Goal: Transaction & Acquisition: Purchase product/service

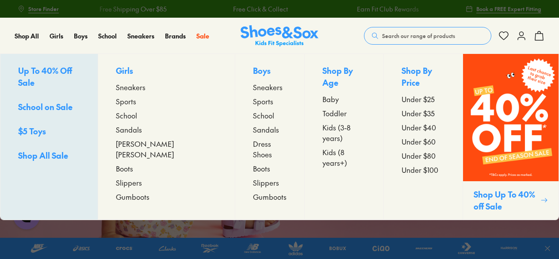
click at [323, 108] on span "Toddler" at bounding box center [335, 113] width 24 height 11
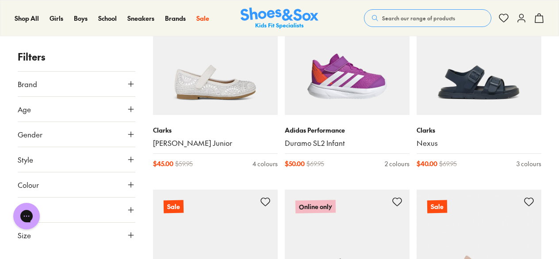
scroll to position [188, 0]
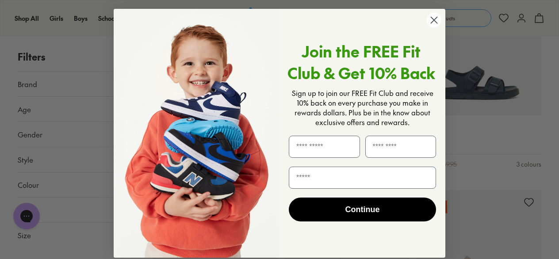
click at [345, 99] on span "Sign up to join our FREE Fit Club and receive 10% back on every purchase you ma…" at bounding box center [363, 107] width 142 height 39
click at [431, 22] on circle "Close dialog" at bounding box center [434, 20] width 15 height 15
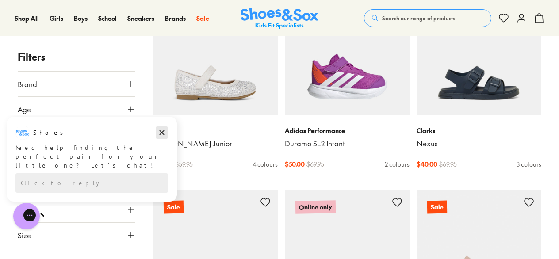
click at [159, 131] on icon "Dismiss campaign" at bounding box center [162, 132] width 9 height 11
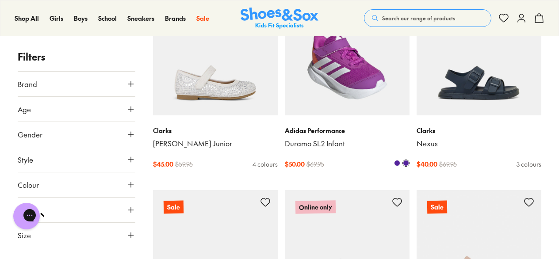
click at [341, 83] on img at bounding box center [347, 53] width 125 height 125
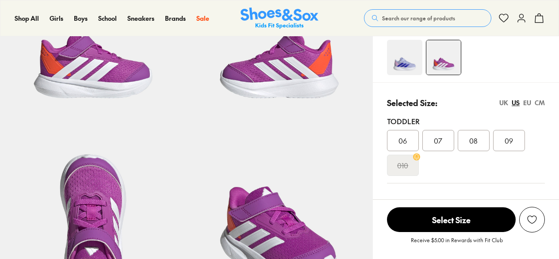
scroll to position [119, 0]
select select "*"
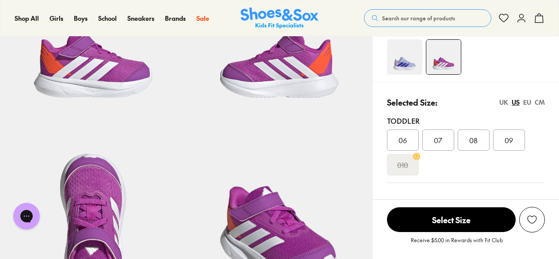
scroll to position [0, 0]
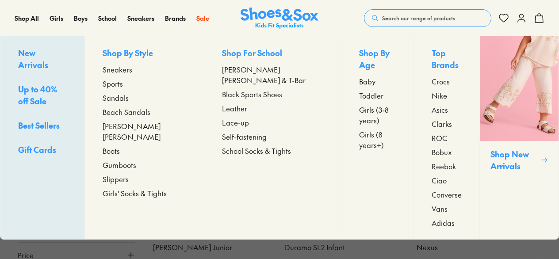
click at [359, 90] on span "Toddler" at bounding box center [371, 95] width 24 height 11
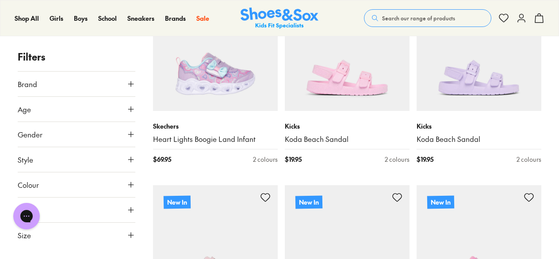
scroll to position [1392, 0]
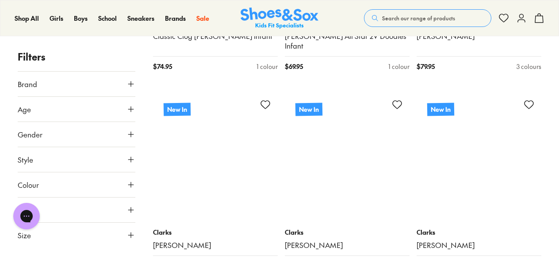
scroll to position [2846, 0]
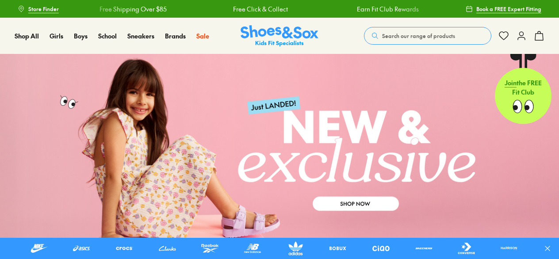
click at [390, 31] on button "Search our range of products" at bounding box center [427, 36] width 127 height 18
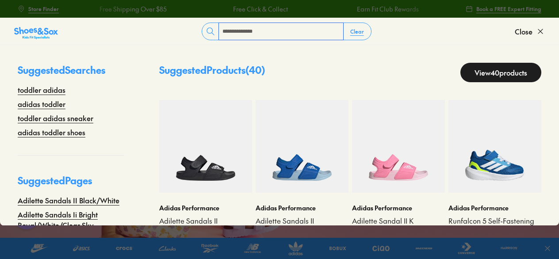
type input "**********"
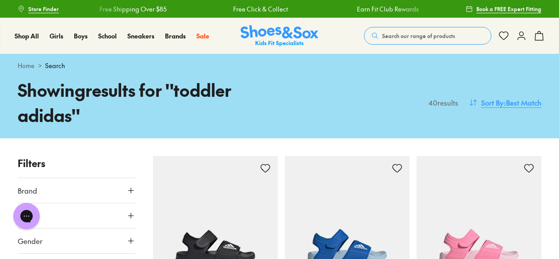
click at [506, 102] on span ": Best Match" at bounding box center [523, 102] width 38 height 11
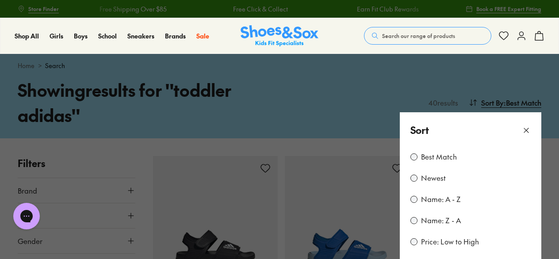
click at [442, 242] on label "Price: Low to High" at bounding box center [450, 242] width 58 height 10
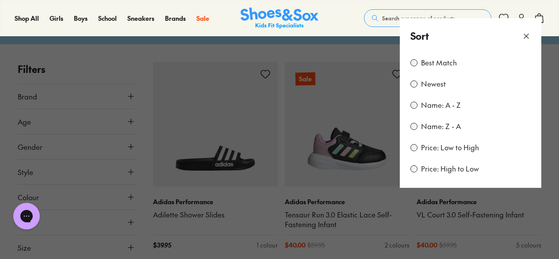
click at [548, 117] on button at bounding box center [279, 129] width 559 height 259
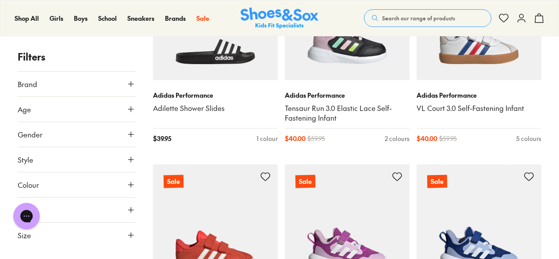
scroll to position [163, 0]
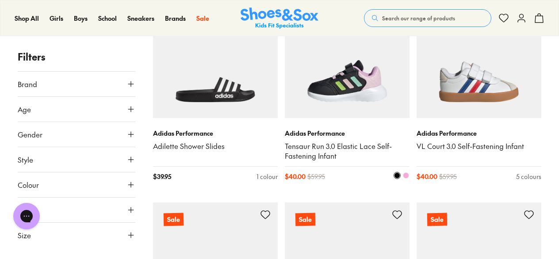
click at [335, 89] on img at bounding box center [347, 55] width 125 height 125
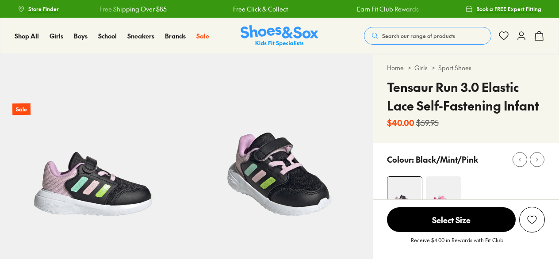
scroll to position [76, 0]
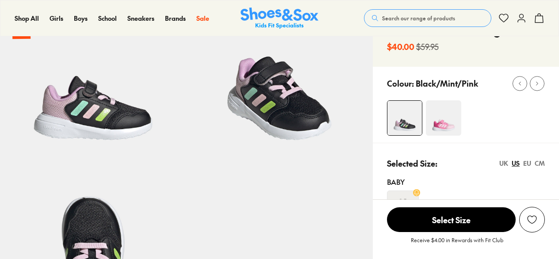
select select "*"
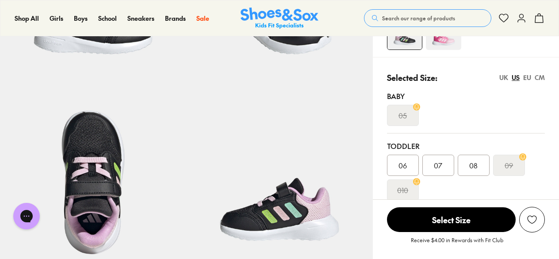
scroll to position [157, 0]
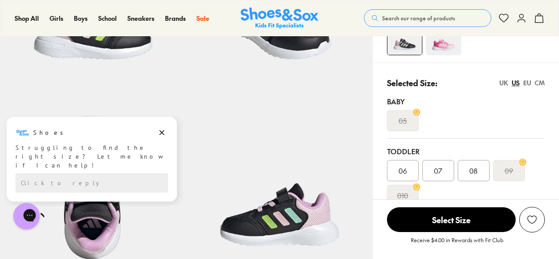
click at [397, 167] on div "06" at bounding box center [403, 170] width 32 height 21
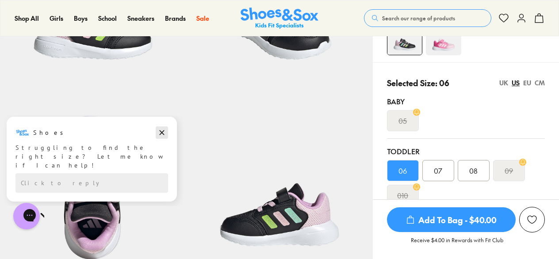
click at [161, 132] on icon "Dismiss campaign" at bounding box center [162, 133] width 5 height 5
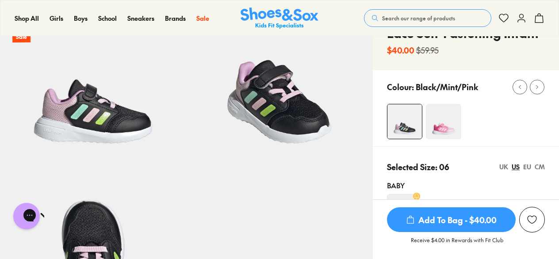
scroll to position [74, 0]
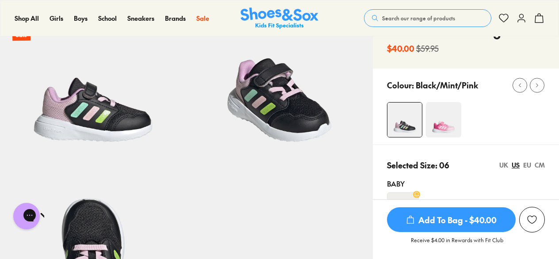
click at [518, 135] on div at bounding box center [473, 119] width 172 height 35
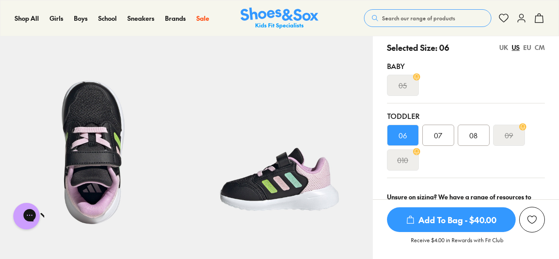
scroll to position [192, 0]
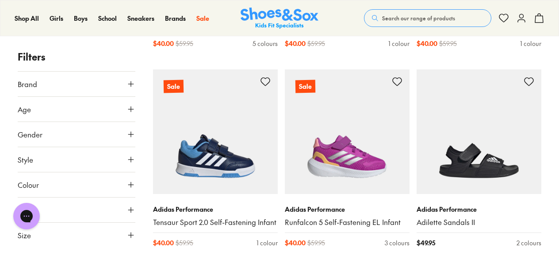
scroll to position [544, 0]
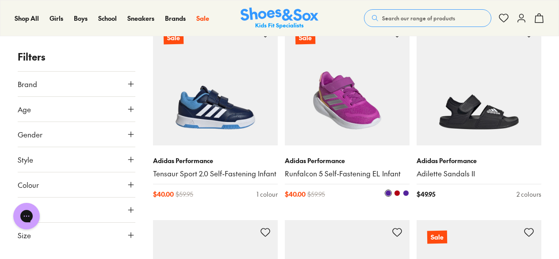
click at [342, 107] on img at bounding box center [347, 83] width 125 height 125
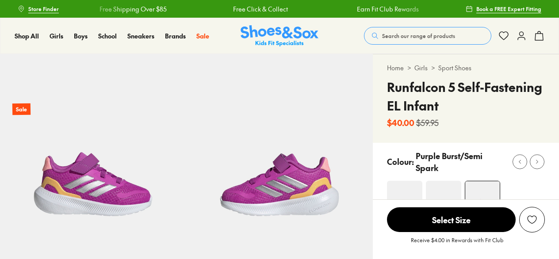
select select "*"
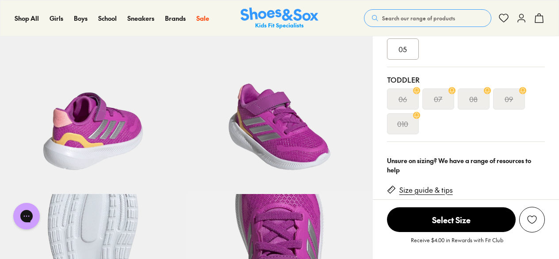
scroll to position [234, 0]
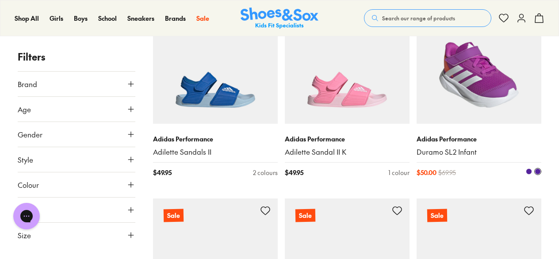
click at [488, 79] on img at bounding box center [479, 61] width 125 height 125
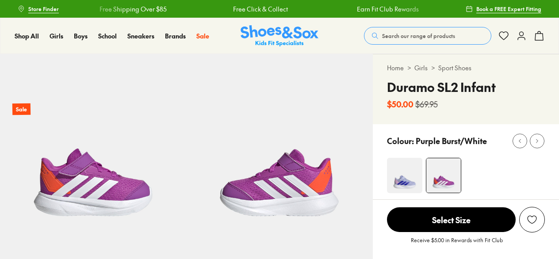
select select "*"
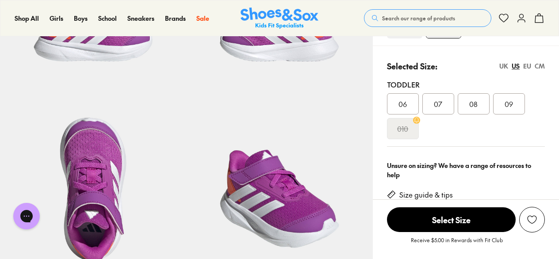
scroll to position [158, 0]
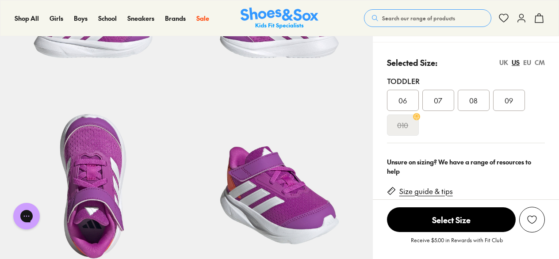
click at [405, 92] on div "06" at bounding box center [403, 100] width 32 height 21
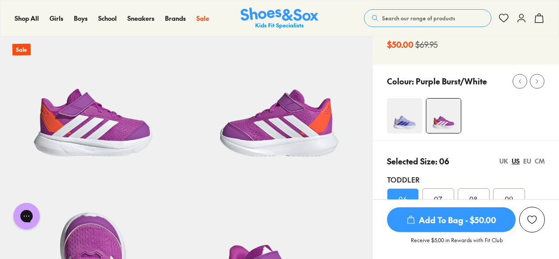
scroll to position [59, 0]
click at [398, 93] on div "Colour: Purple Burst/White" at bounding box center [466, 103] width 186 height 76
click at [396, 106] on img at bounding box center [404, 116] width 35 height 35
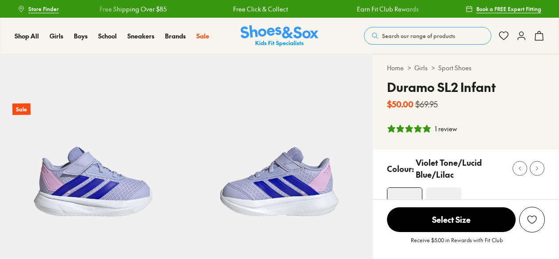
scroll to position [85, 0]
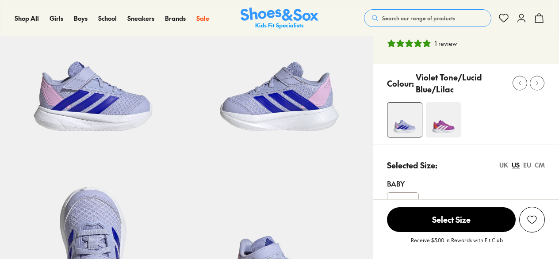
select select "*"
click at [444, 114] on img at bounding box center [443, 119] width 35 height 35
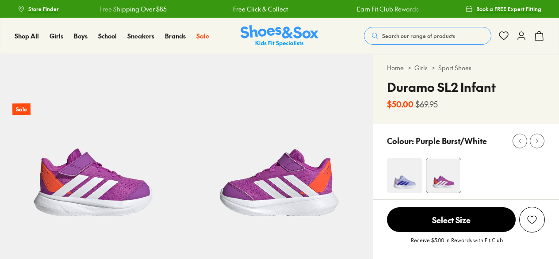
select select "*"
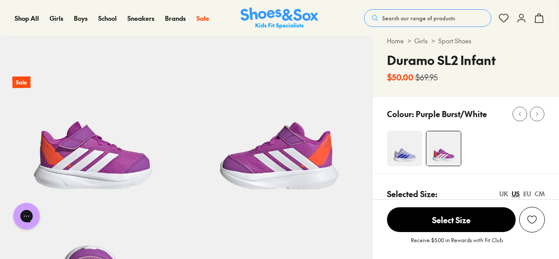
scroll to position [22, 0]
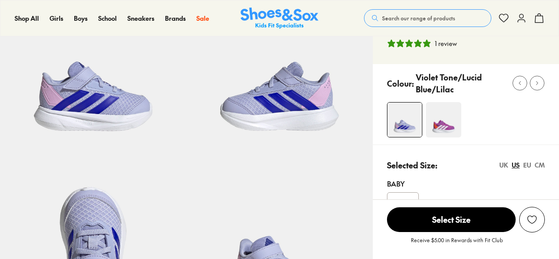
scroll to position [85, 0]
select select "*"
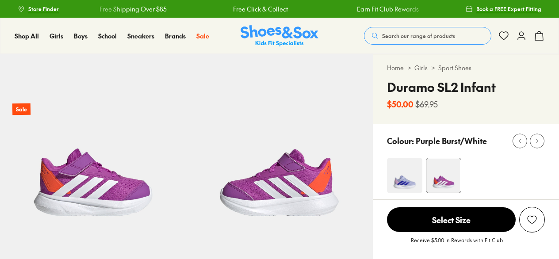
select select "*"
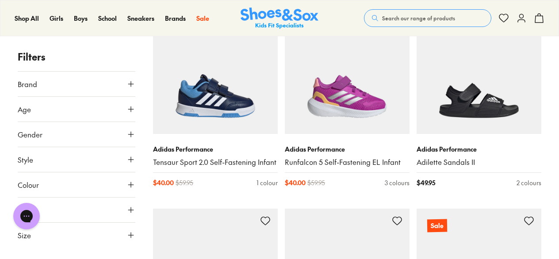
scroll to position [556, 0]
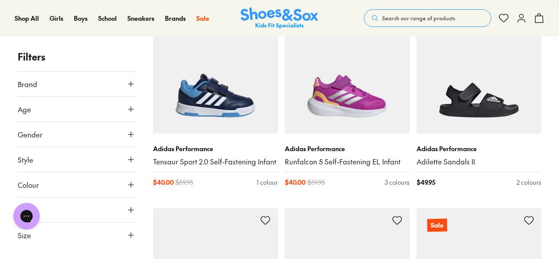
click at [130, 234] on icon at bounding box center [131, 235] width 9 height 9
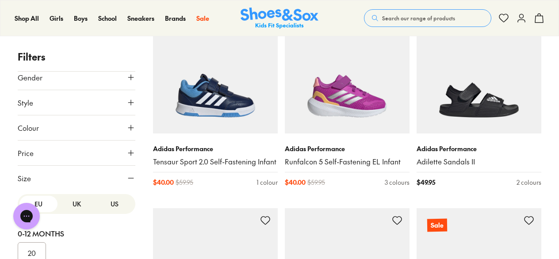
scroll to position [62, 0]
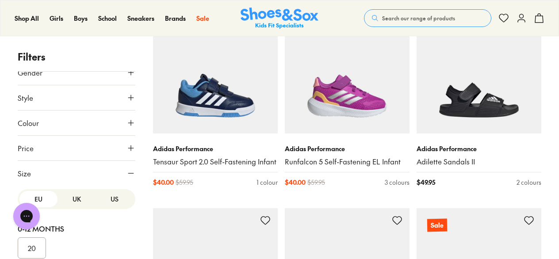
click at [108, 198] on button "US" at bounding box center [115, 199] width 38 height 16
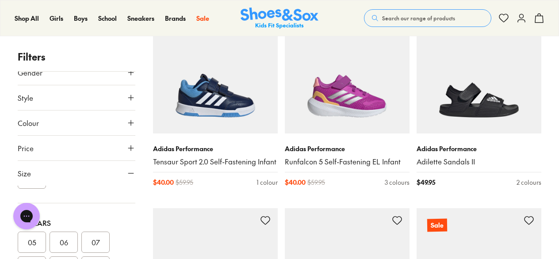
scroll to position [70, 0]
click at [63, 235] on button "06" at bounding box center [64, 242] width 28 height 21
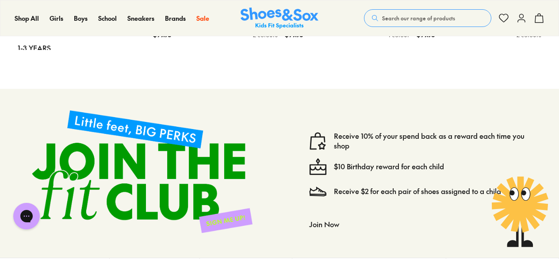
scroll to position [1930, 0]
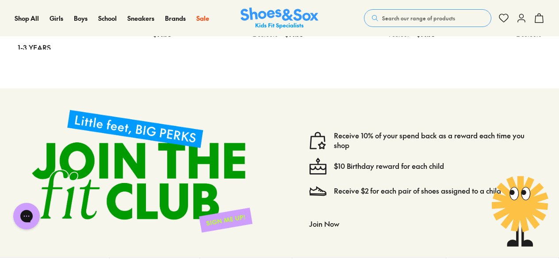
click at [405, 19] on span "Search our range of products" at bounding box center [418, 18] width 73 height 8
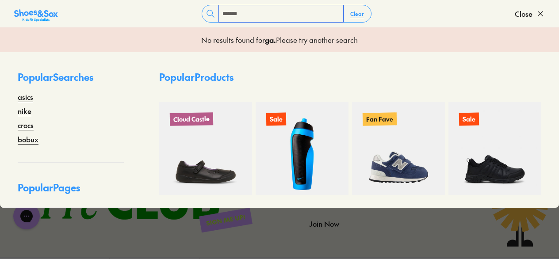
type input "*******"
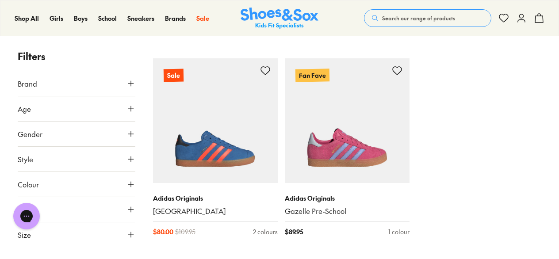
scroll to position [673, 0]
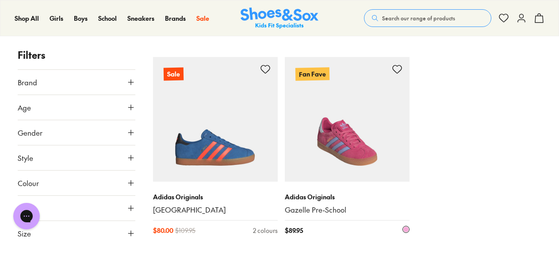
click at [376, 144] on img at bounding box center [347, 119] width 125 height 125
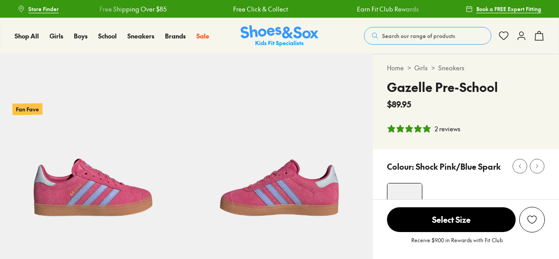
scroll to position [116, 0]
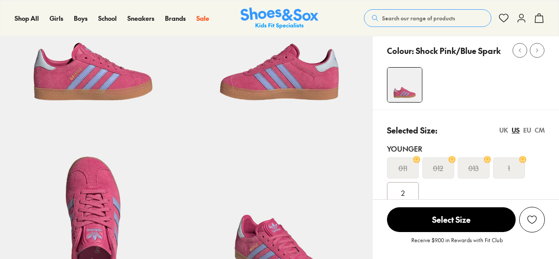
select select "*"
